Goal: Task Accomplishment & Management: Manage account settings

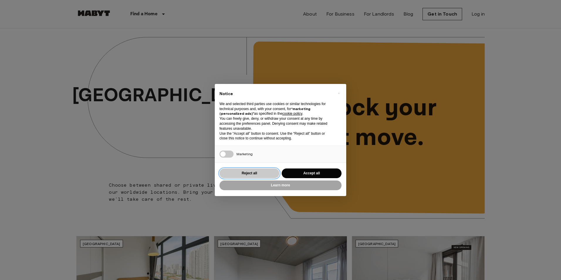
click at [254, 176] on button "Reject all" at bounding box center [249, 173] width 60 height 10
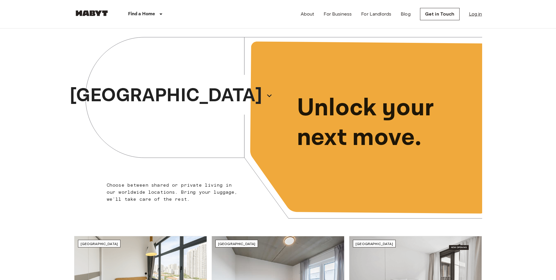
click at [477, 15] on link "Log in" at bounding box center [475, 14] width 13 height 7
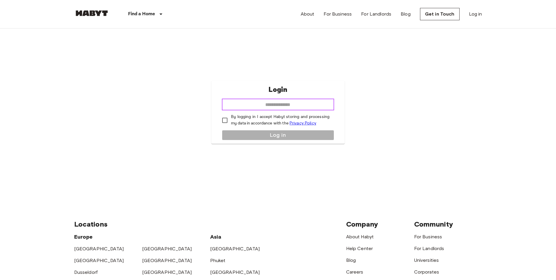
click at [270, 105] on input "email" at bounding box center [278, 105] width 112 height 12
type input "**********"
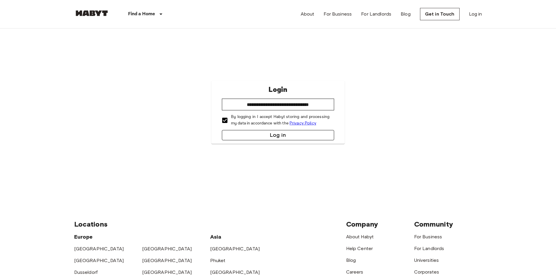
click at [252, 133] on button "Log in" at bounding box center [278, 135] width 112 height 10
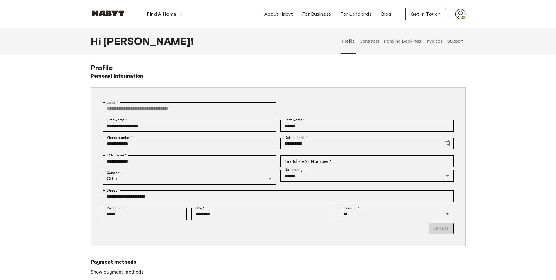
click at [451, 43] on button "Support" at bounding box center [456, 41] width 18 height 26
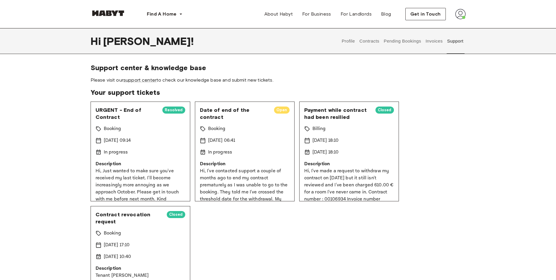
click at [434, 46] on button "Invoices" at bounding box center [434, 41] width 18 height 26
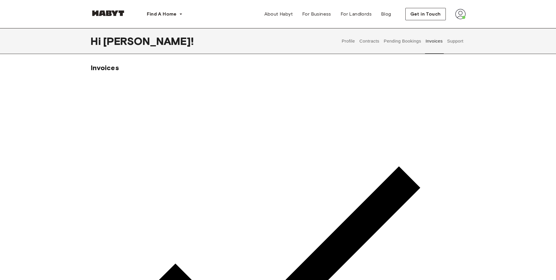
click at [410, 42] on button "Pending Bookings" at bounding box center [402, 41] width 39 height 26
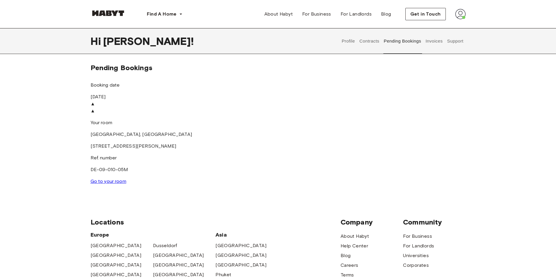
click at [377, 39] on button "Contracts" at bounding box center [369, 41] width 21 height 26
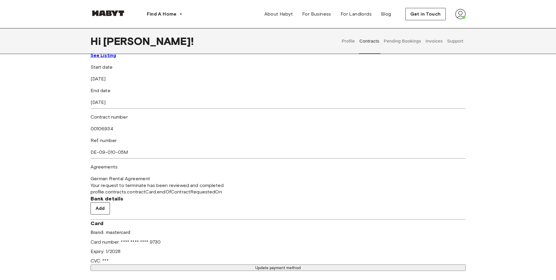
scroll to position [29, 0]
